Goal: Transaction & Acquisition: Purchase product/service

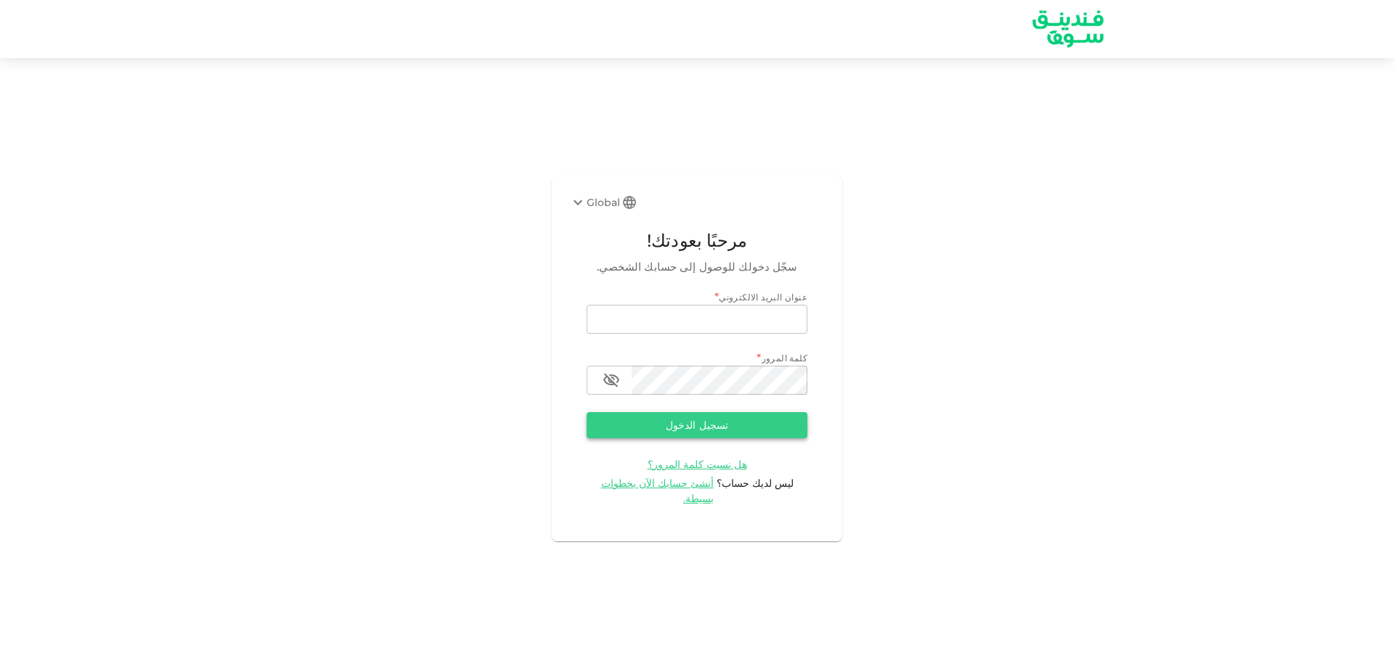
type input "[EMAIL_ADDRESS][DOMAIN_NAME]"
click at [724, 421] on button "تسجيل الدخول" at bounding box center [697, 425] width 221 height 26
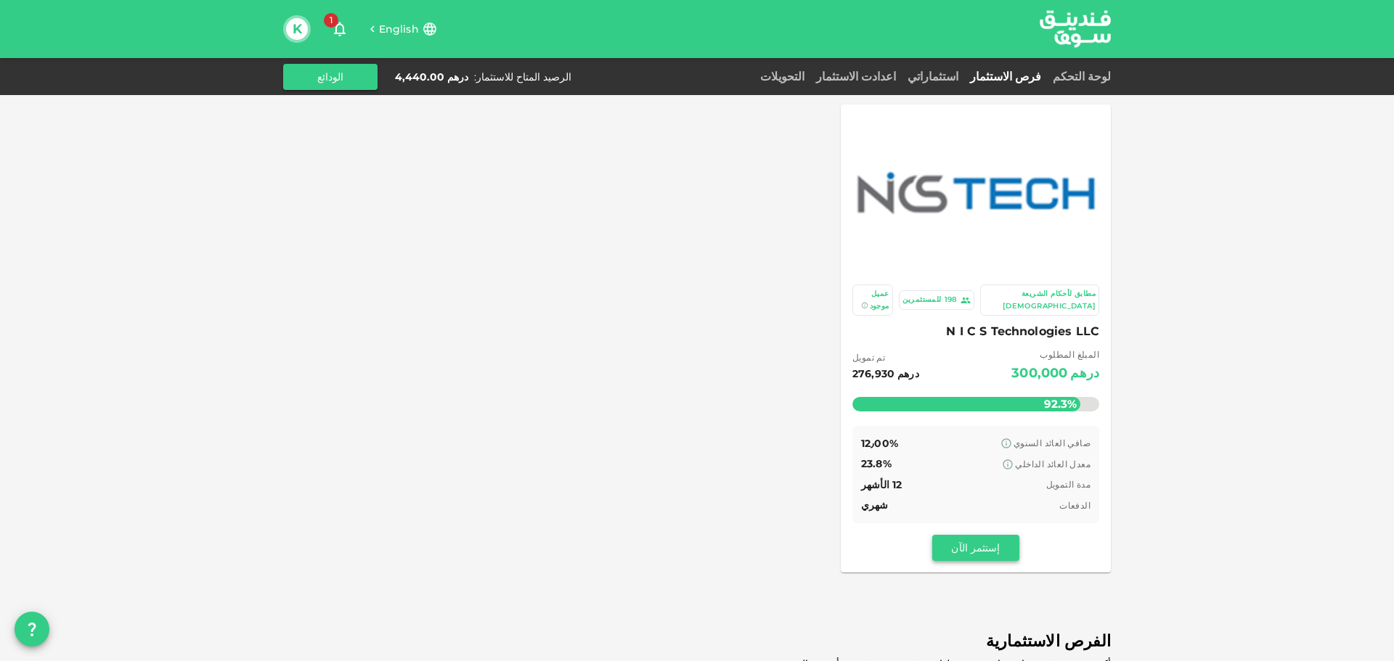
click at [999, 537] on button "إستثمر الآن" at bounding box center [975, 548] width 87 height 26
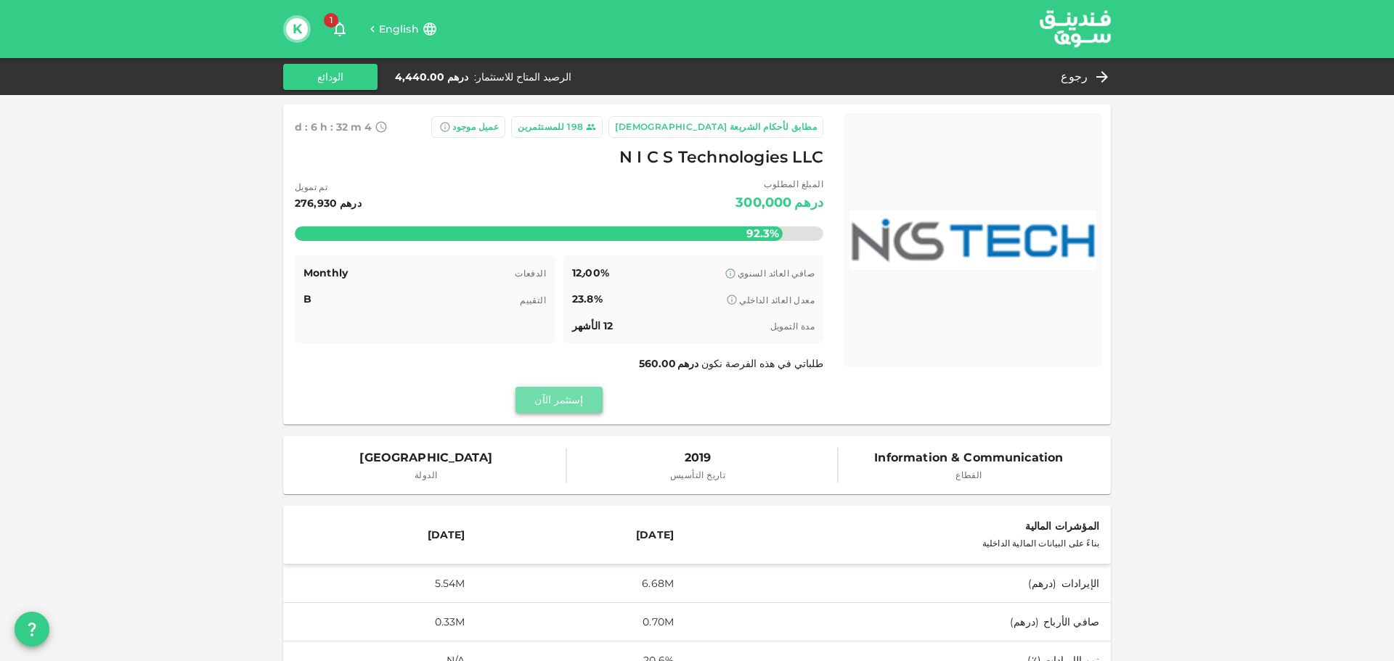
click at [568, 401] on button "إستثمر الآن" at bounding box center [558, 400] width 87 height 26
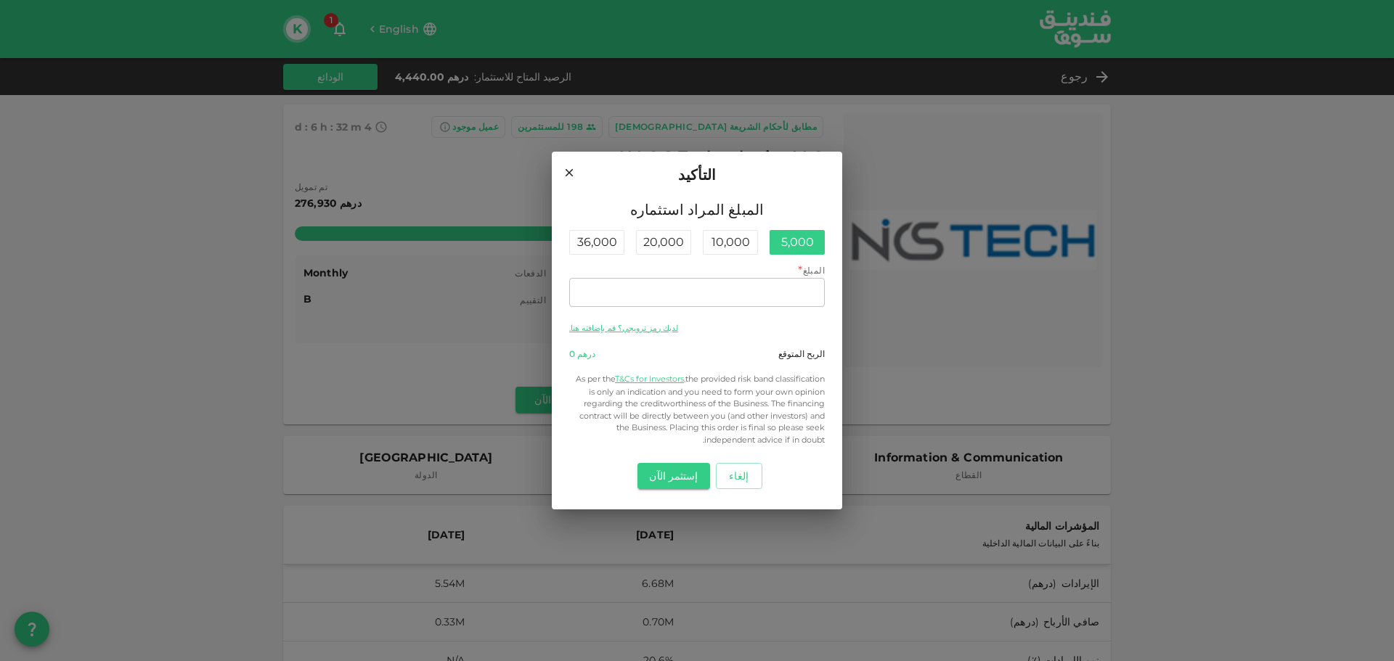
click at [770, 245] on div "5,000" at bounding box center [797, 242] width 55 height 25
type input "5,000"
click at [684, 480] on button "إستثمر الآن" at bounding box center [673, 476] width 72 height 26
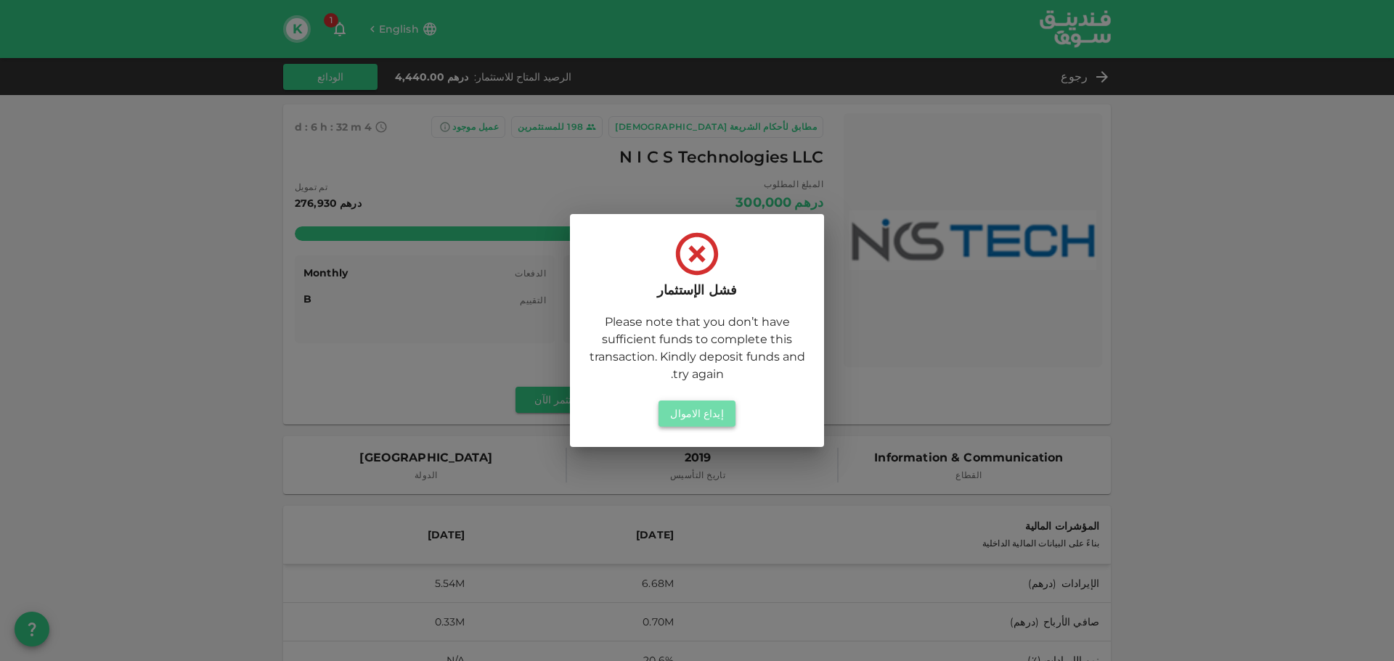
click at [713, 415] on button "إيداع الاموال" at bounding box center [697, 414] width 76 height 26
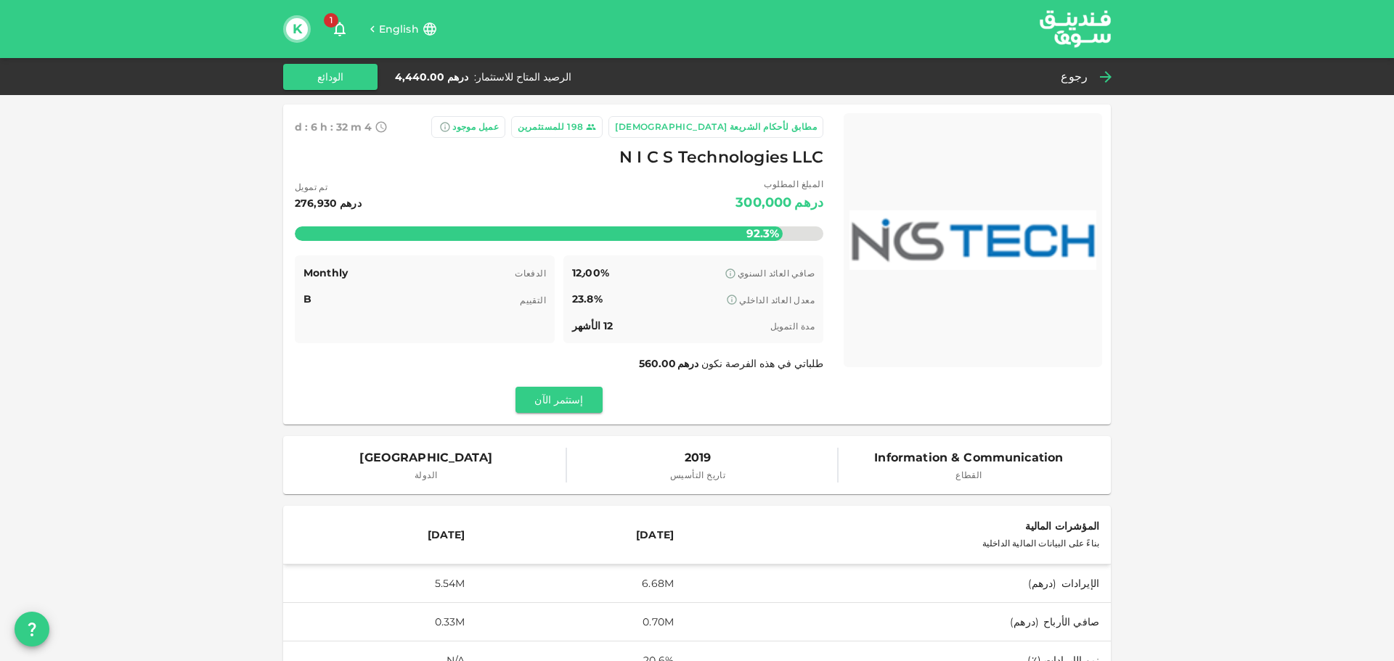
click at [1093, 78] on div "رجوع" at bounding box center [1083, 77] width 56 height 20
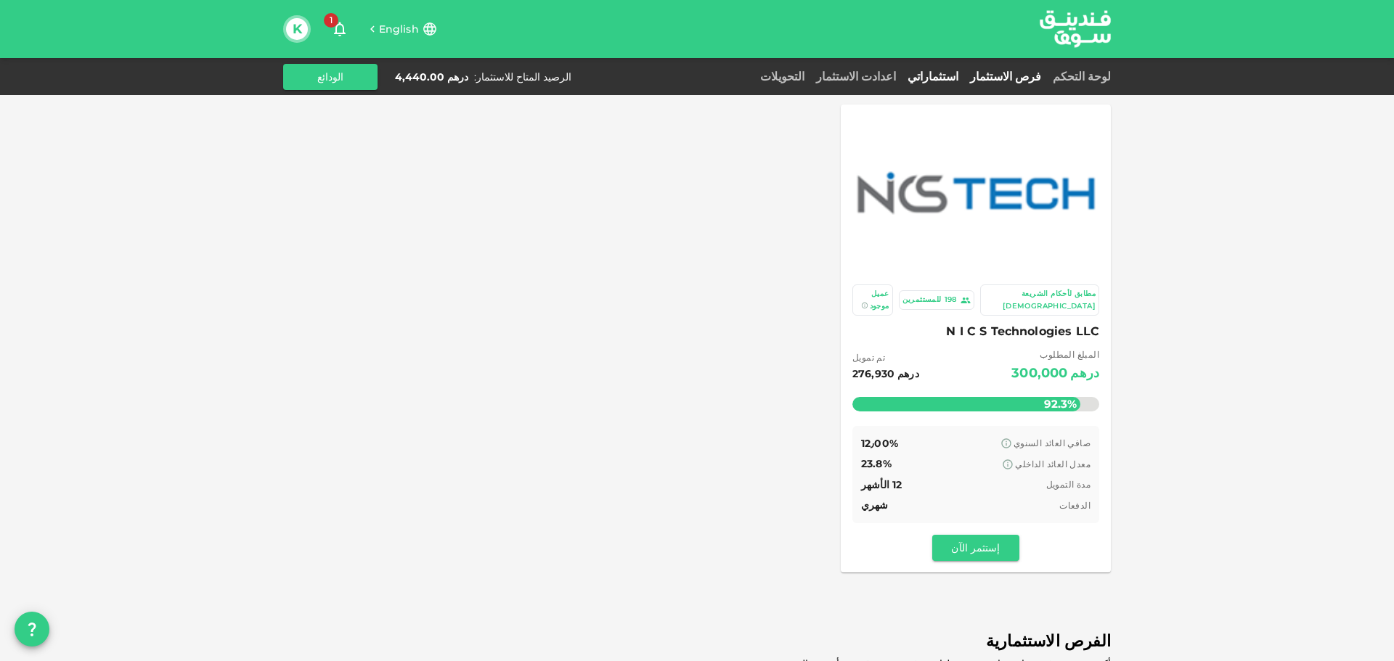
click at [963, 78] on link "استثماراتي" at bounding box center [933, 77] width 62 height 14
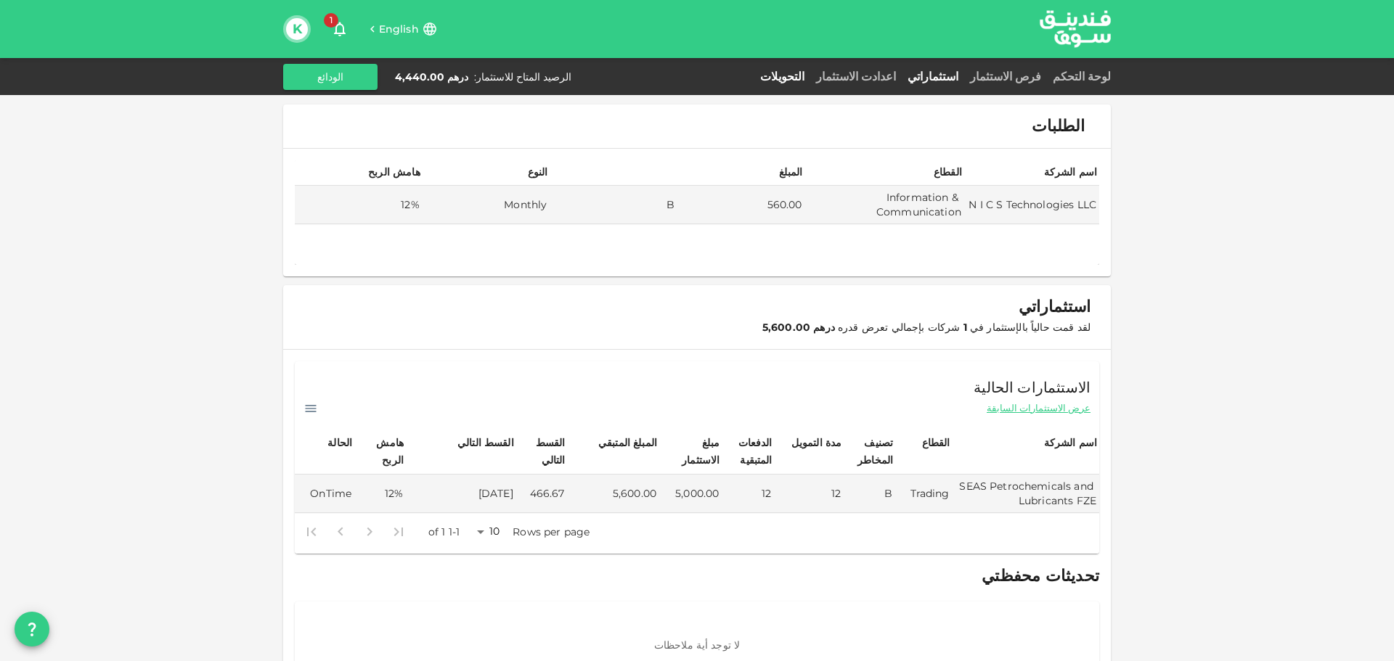
click at [810, 79] on link "التحويلات" at bounding box center [782, 77] width 56 height 14
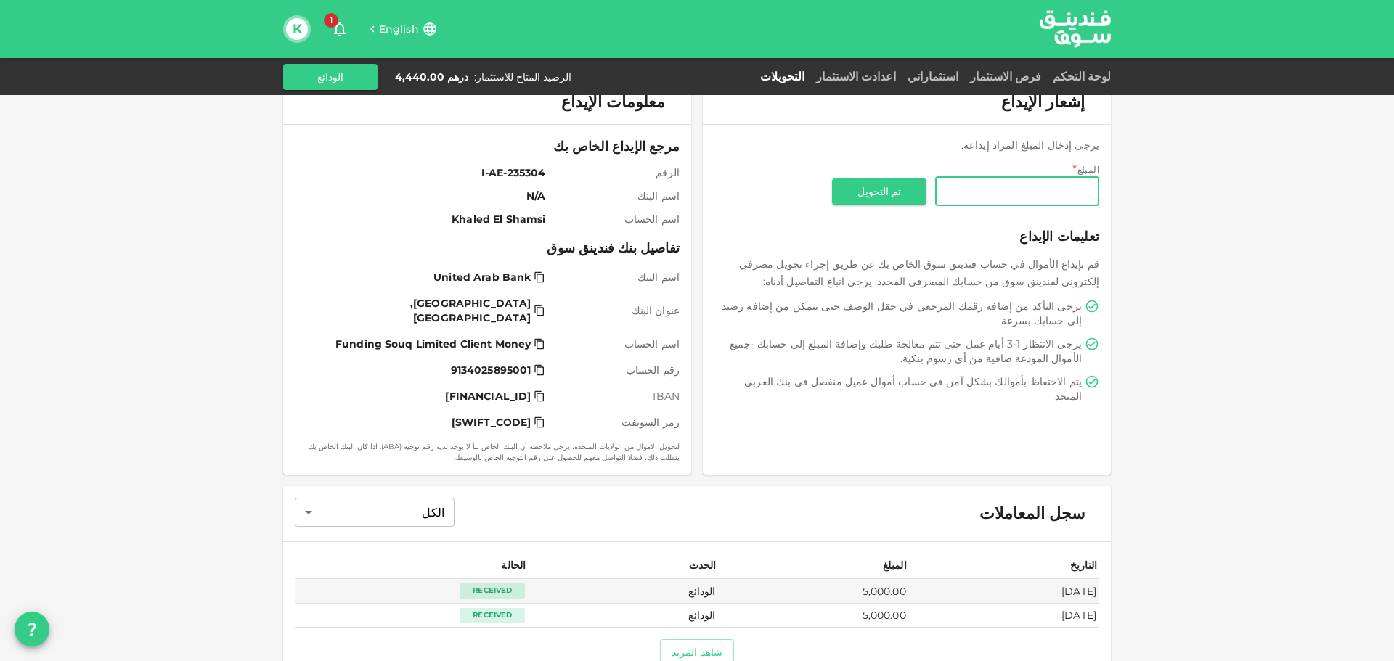
scroll to position [11, 0]
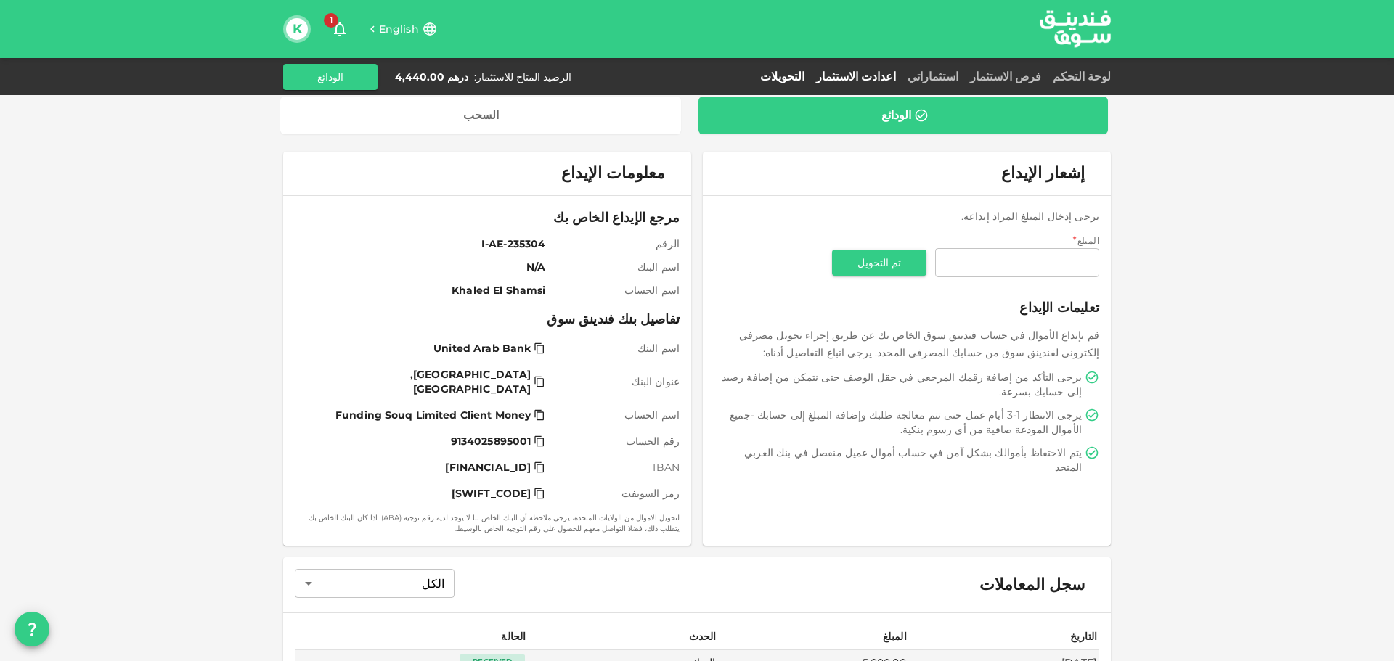
click at [902, 78] on link "اعدادت الاستثمار" at bounding box center [855, 77] width 91 height 14
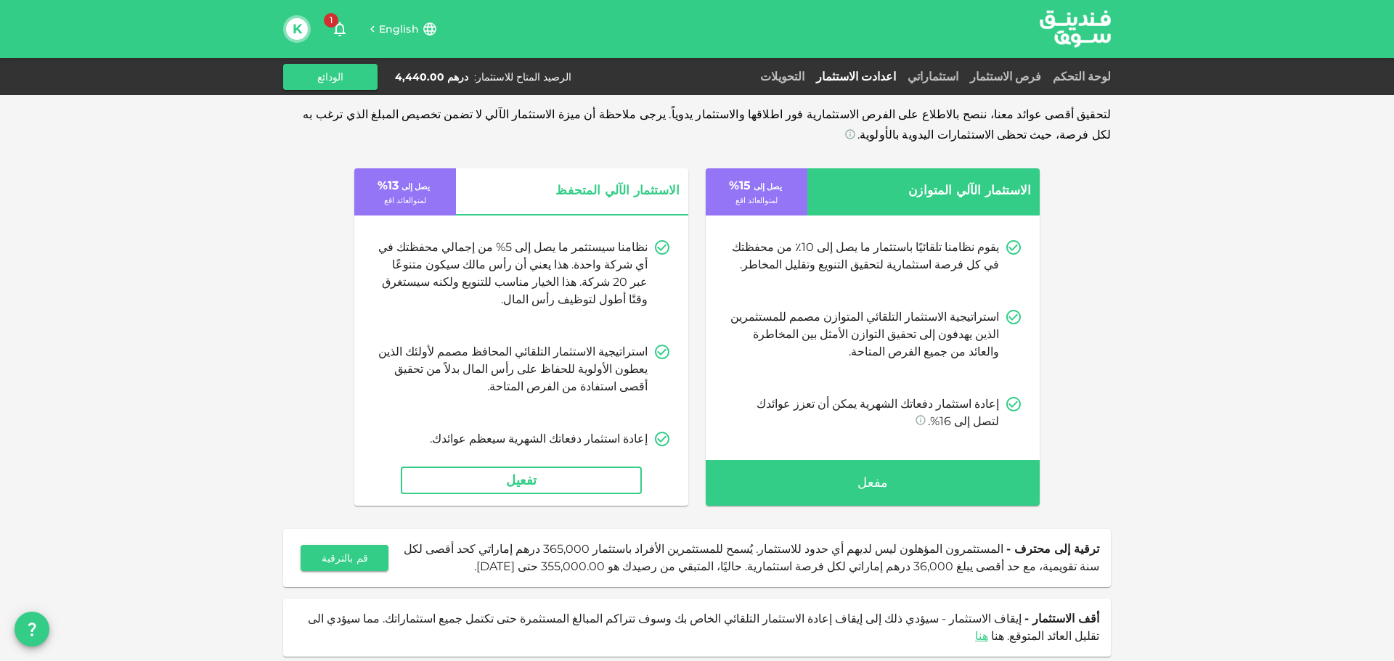
click at [985, 87] on div "لوحة التحكم فرص الاستثمار استثماراتي اعدادت الاستثمار التحويلات الرصيد المتاح ل…" at bounding box center [697, 77] width 828 height 26
click at [964, 69] on div "استثماراتي" at bounding box center [933, 76] width 62 height 17
click at [963, 78] on link "استثماراتي" at bounding box center [933, 77] width 62 height 14
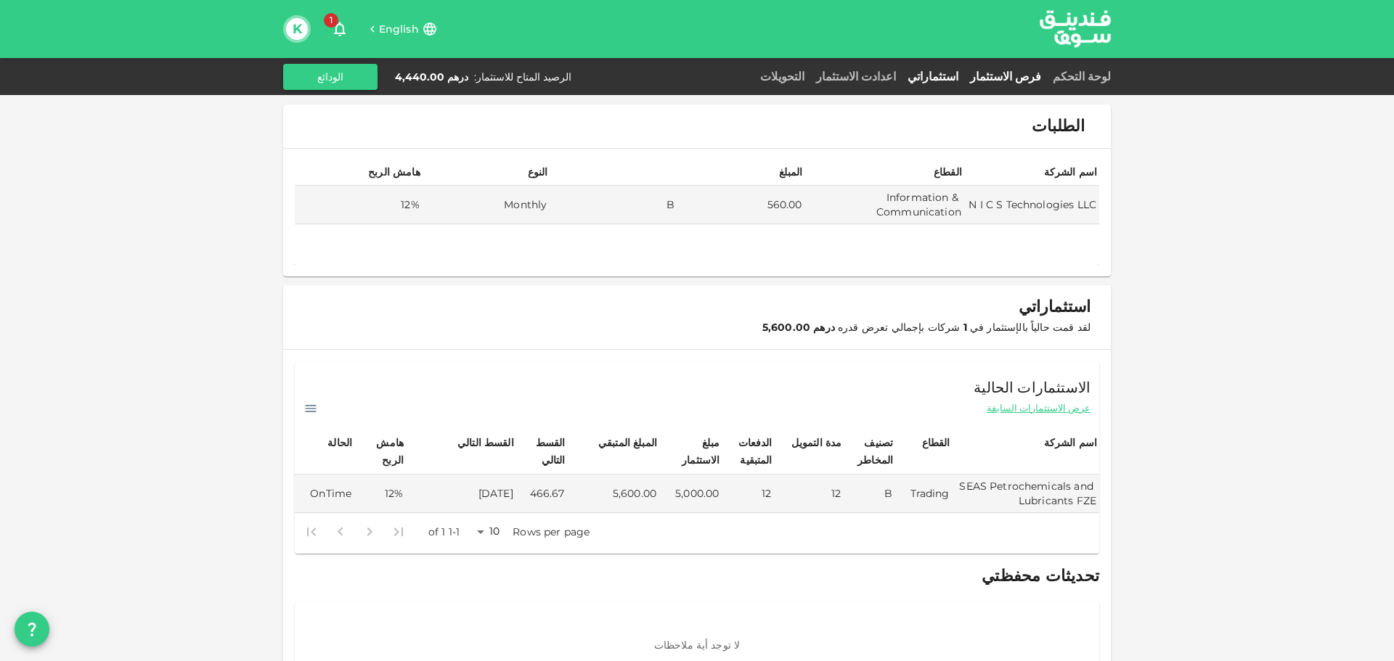
click at [1018, 77] on link "فرص الاستثمار" at bounding box center [1005, 77] width 83 height 14
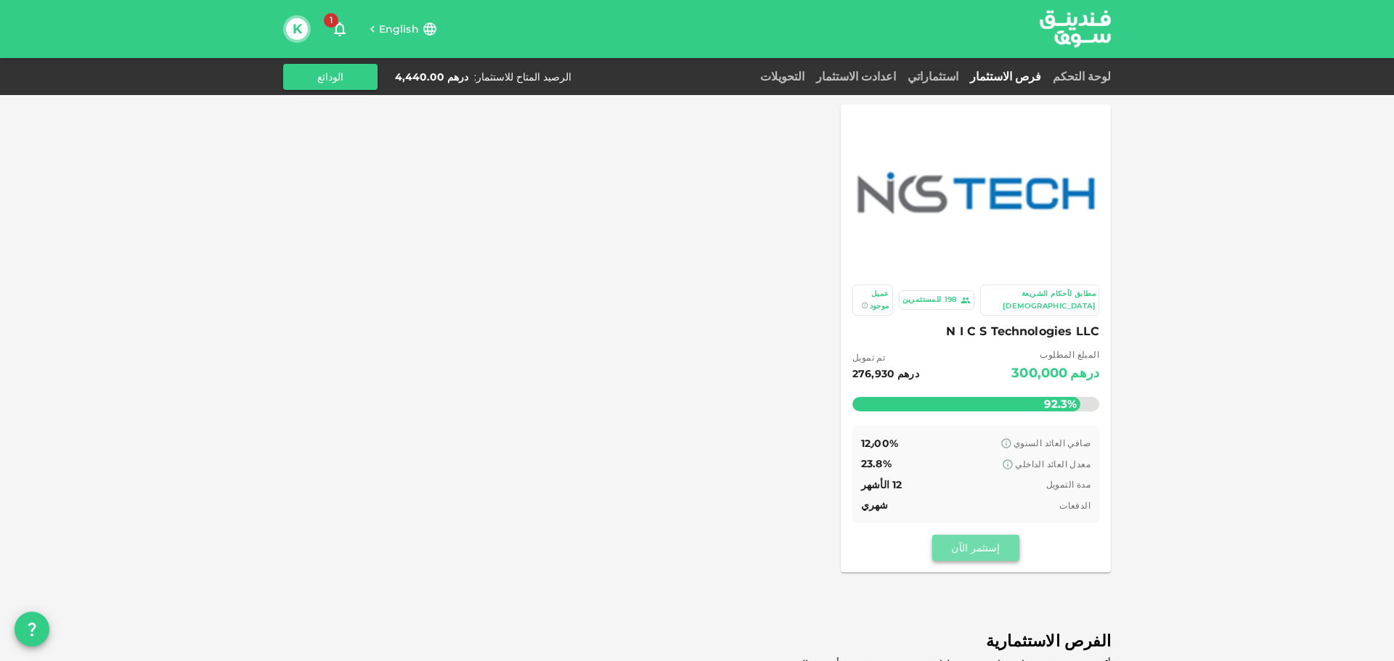
click at [992, 535] on button "إستثمر الآن" at bounding box center [975, 548] width 87 height 26
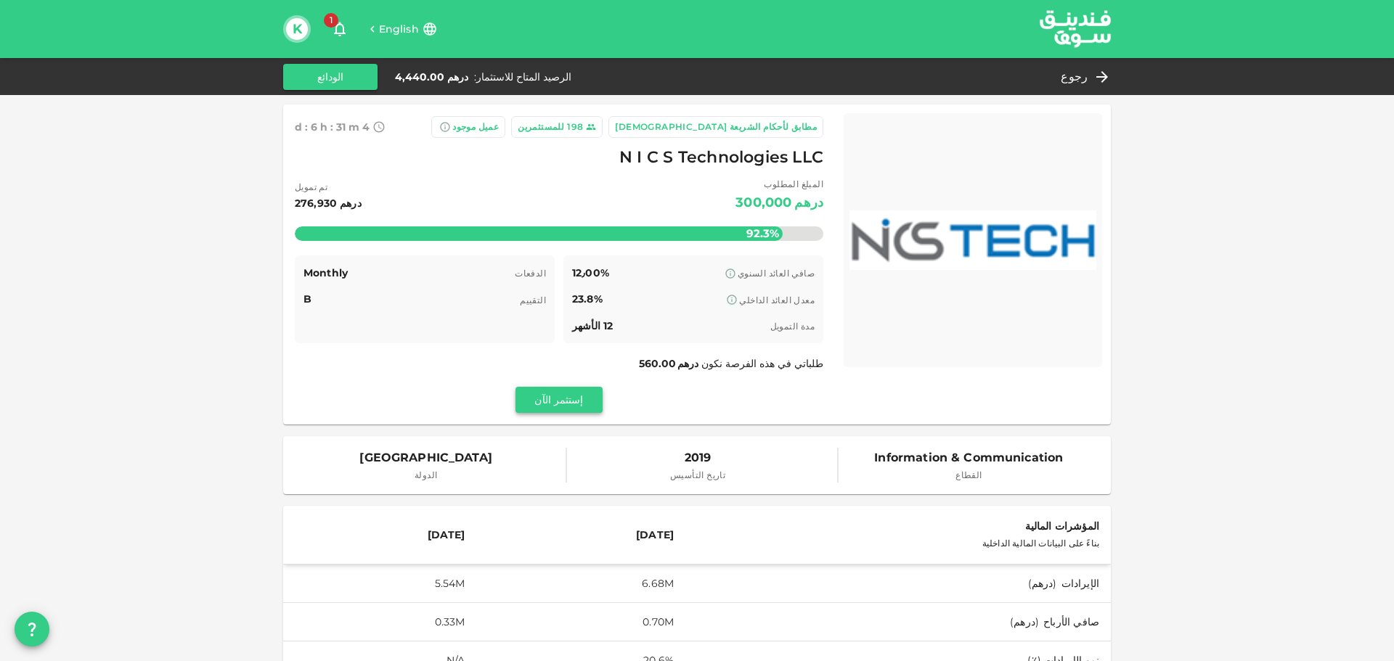
click at [593, 407] on button "إستثمر الآن" at bounding box center [558, 400] width 87 height 26
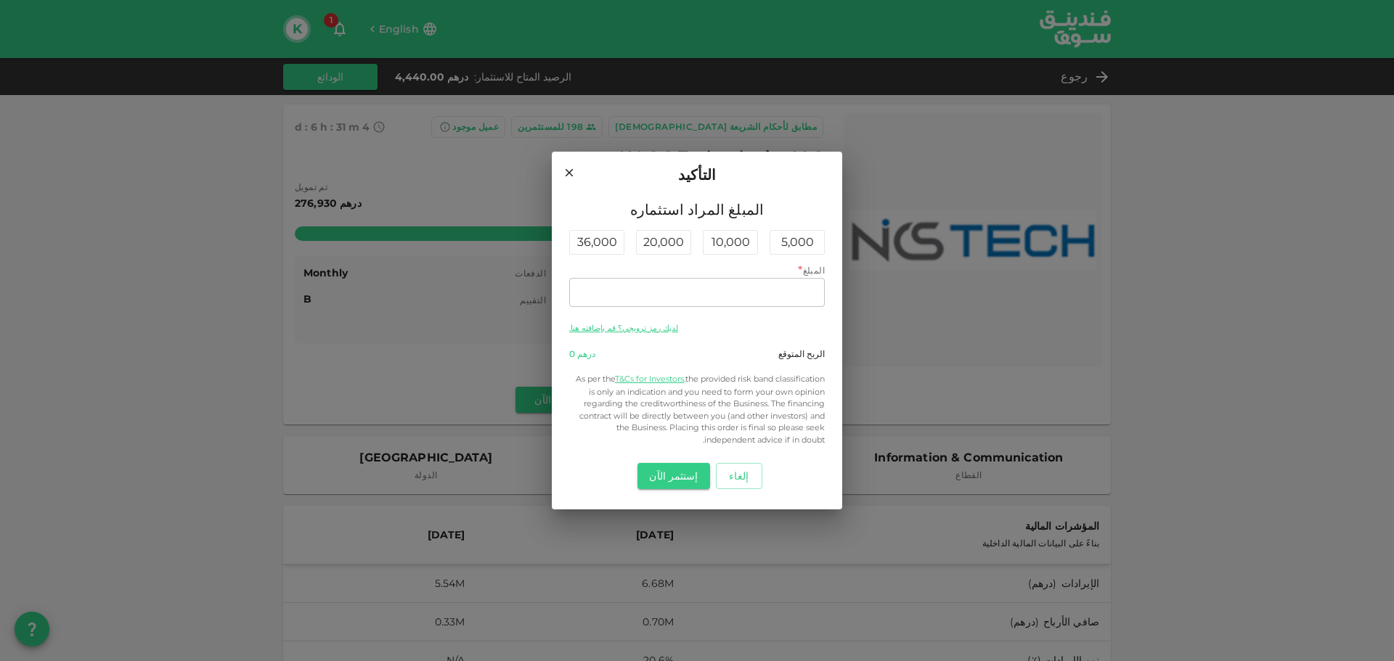
click at [572, 172] on icon at bounding box center [569, 172] width 13 height 13
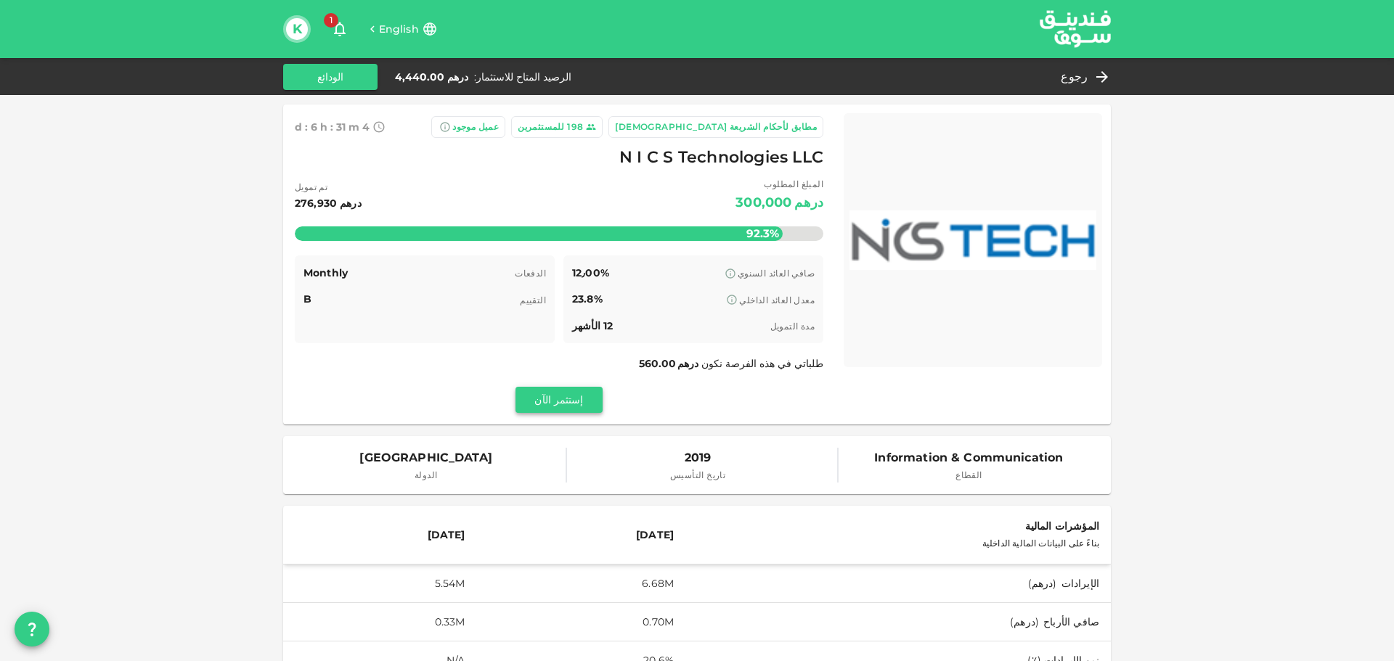
click at [592, 402] on button "إستثمر الآن" at bounding box center [558, 400] width 87 height 26
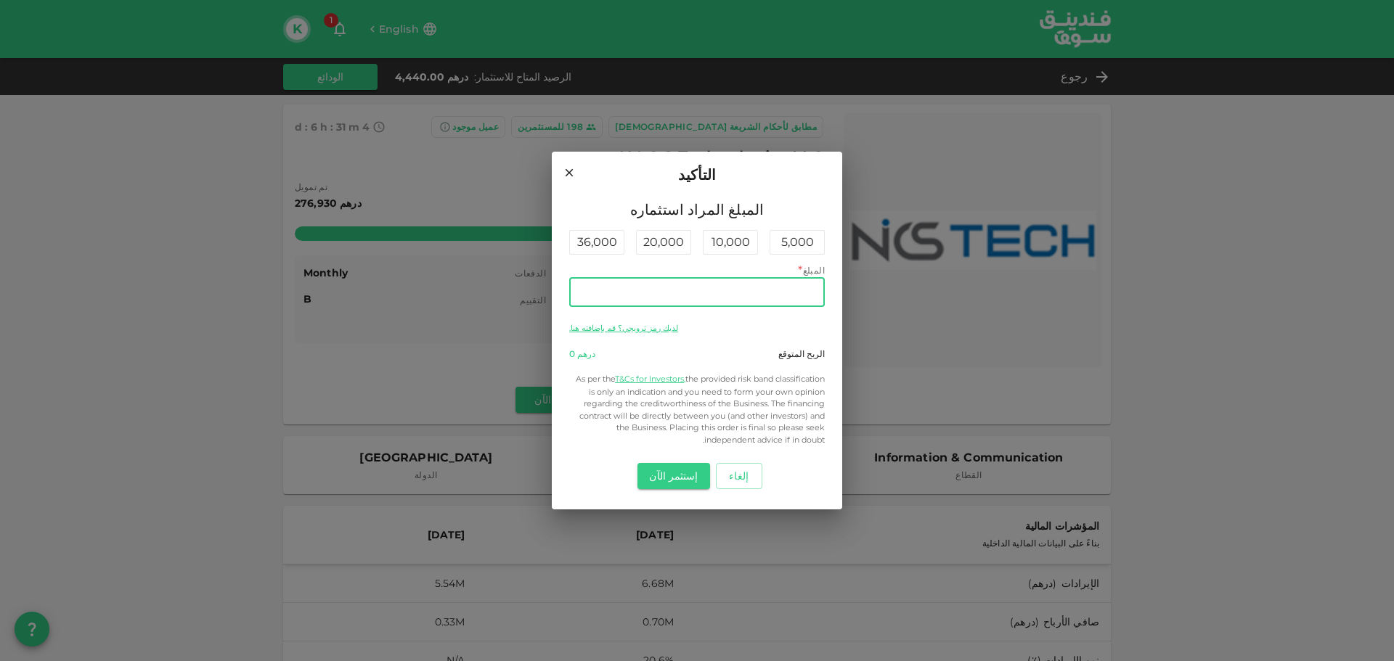
click at [749, 293] on input "المبلغ" at bounding box center [697, 292] width 256 height 29
type input "4,440"
click at [673, 474] on button "إستثمر الآن" at bounding box center [673, 476] width 72 height 26
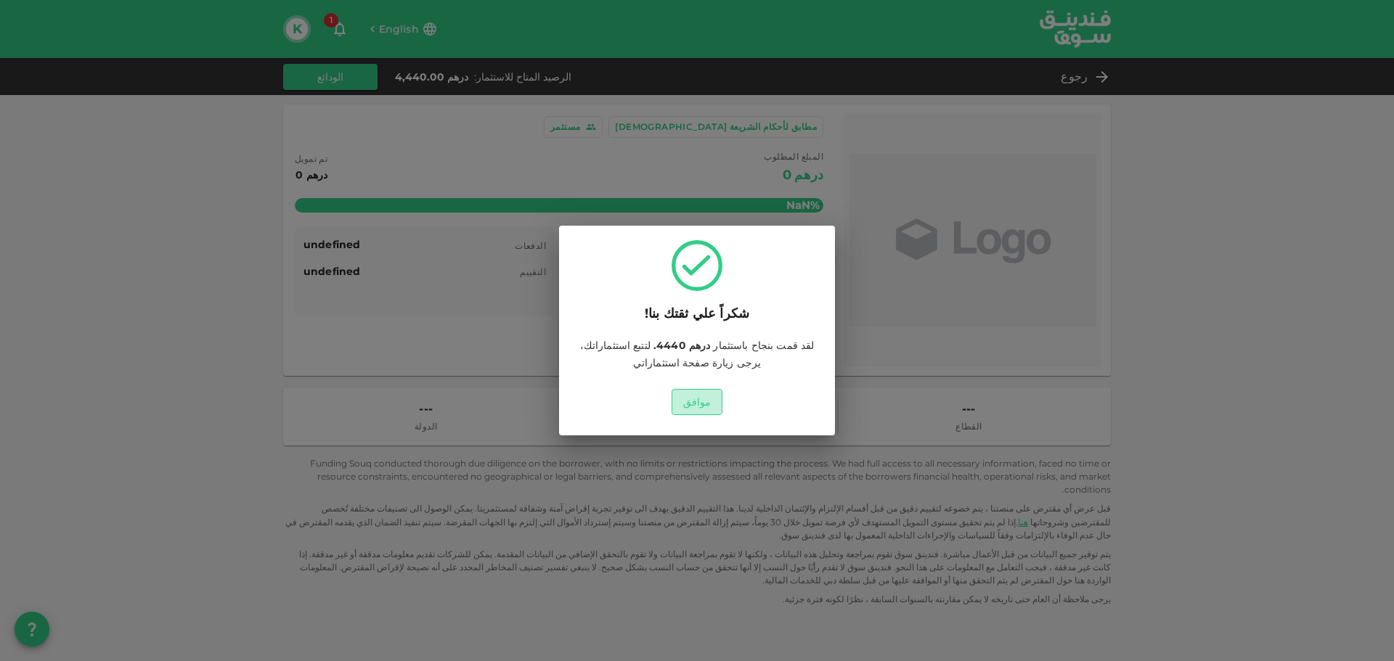
click at [706, 404] on button "موافق" at bounding box center [698, 402] width 52 height 26
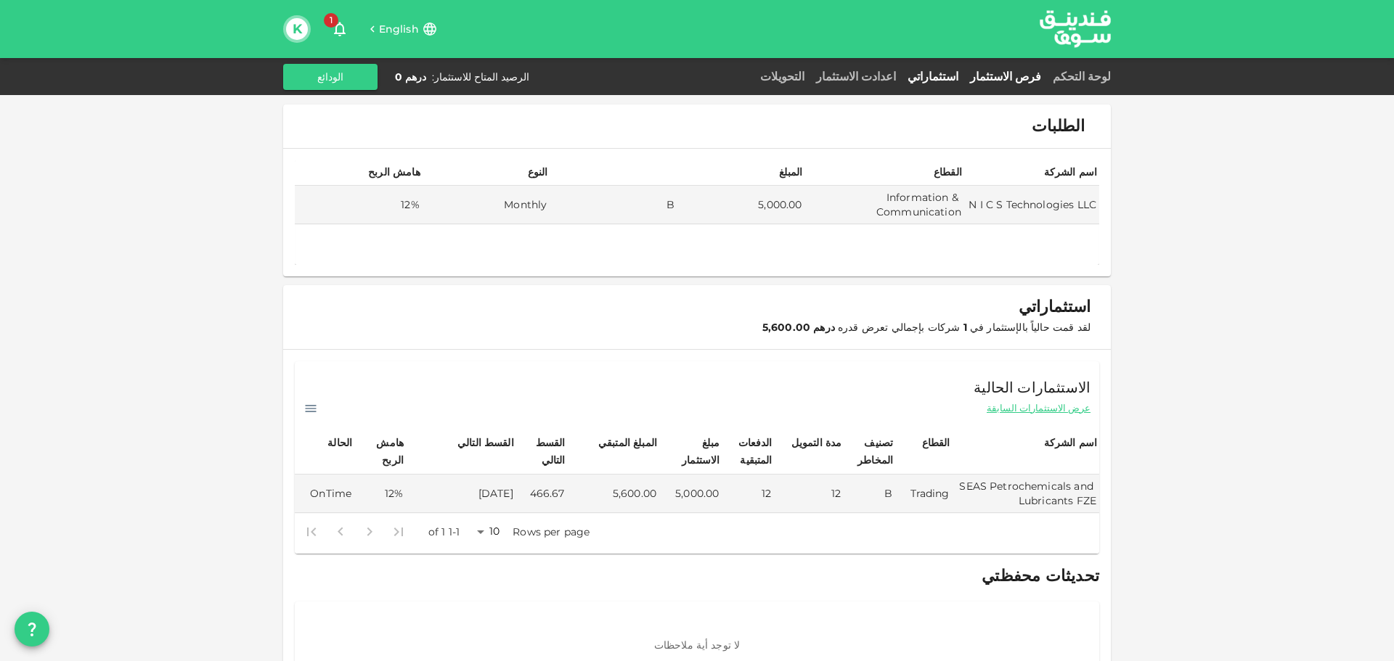
click at [1031, 72] on link "فرص الاستثمار" at bounding box center [1005, 77] width 83 height 14
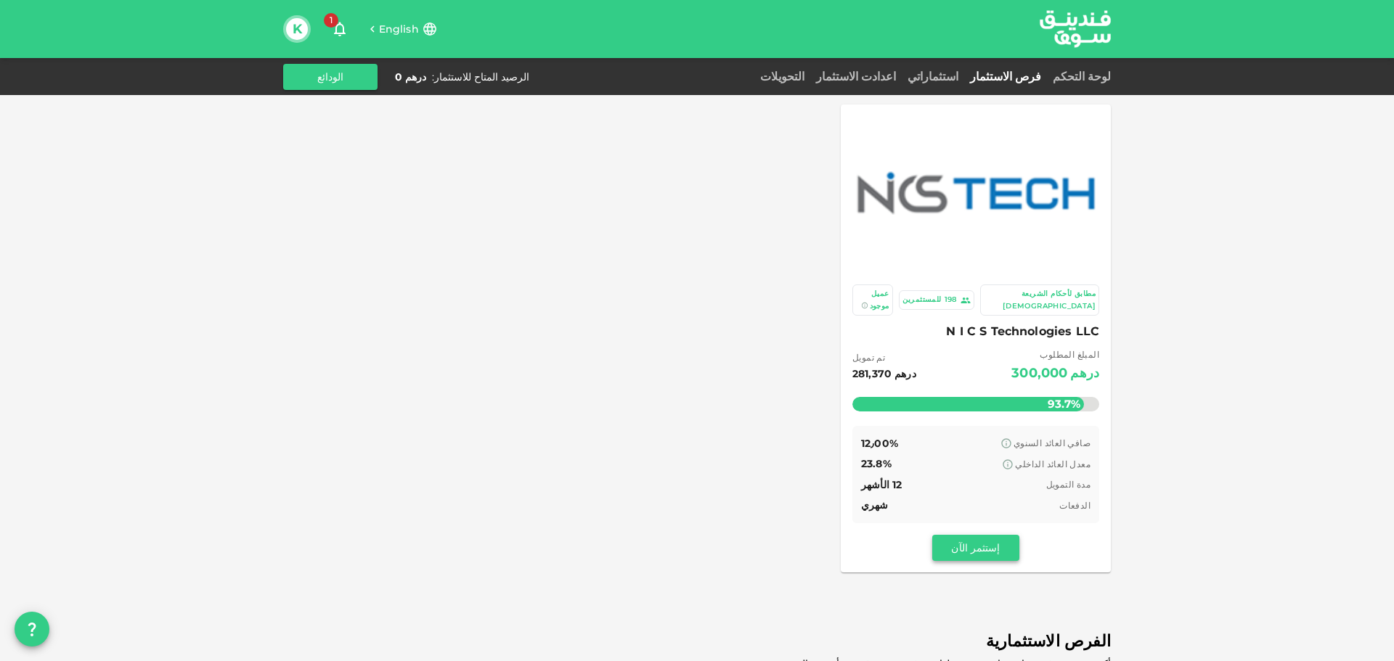
click at [958, 538] on button "إستثمر الآن" at bounding box center [975, 548] width 87 height 26
